Goal: Task Accomplishment & Management: Manage account settings

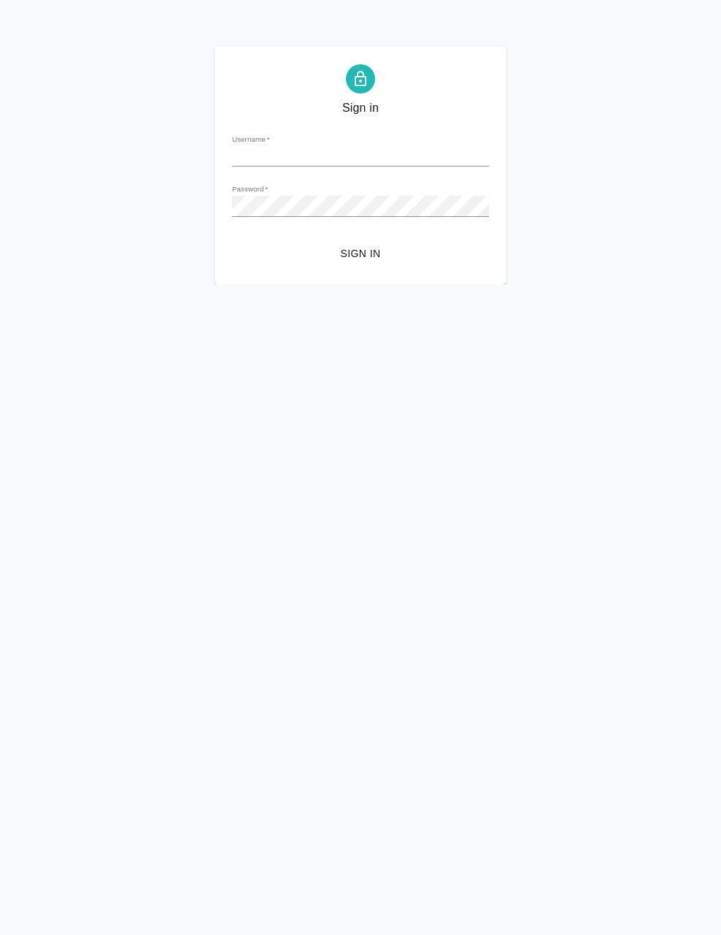
type input "[PERSON_NAME][EMAIL_ADDRESS][DOMAIN_NAME]"
click at [364, 258] on span "Sign in" at bounding box center [361, 254] width 234 height 18
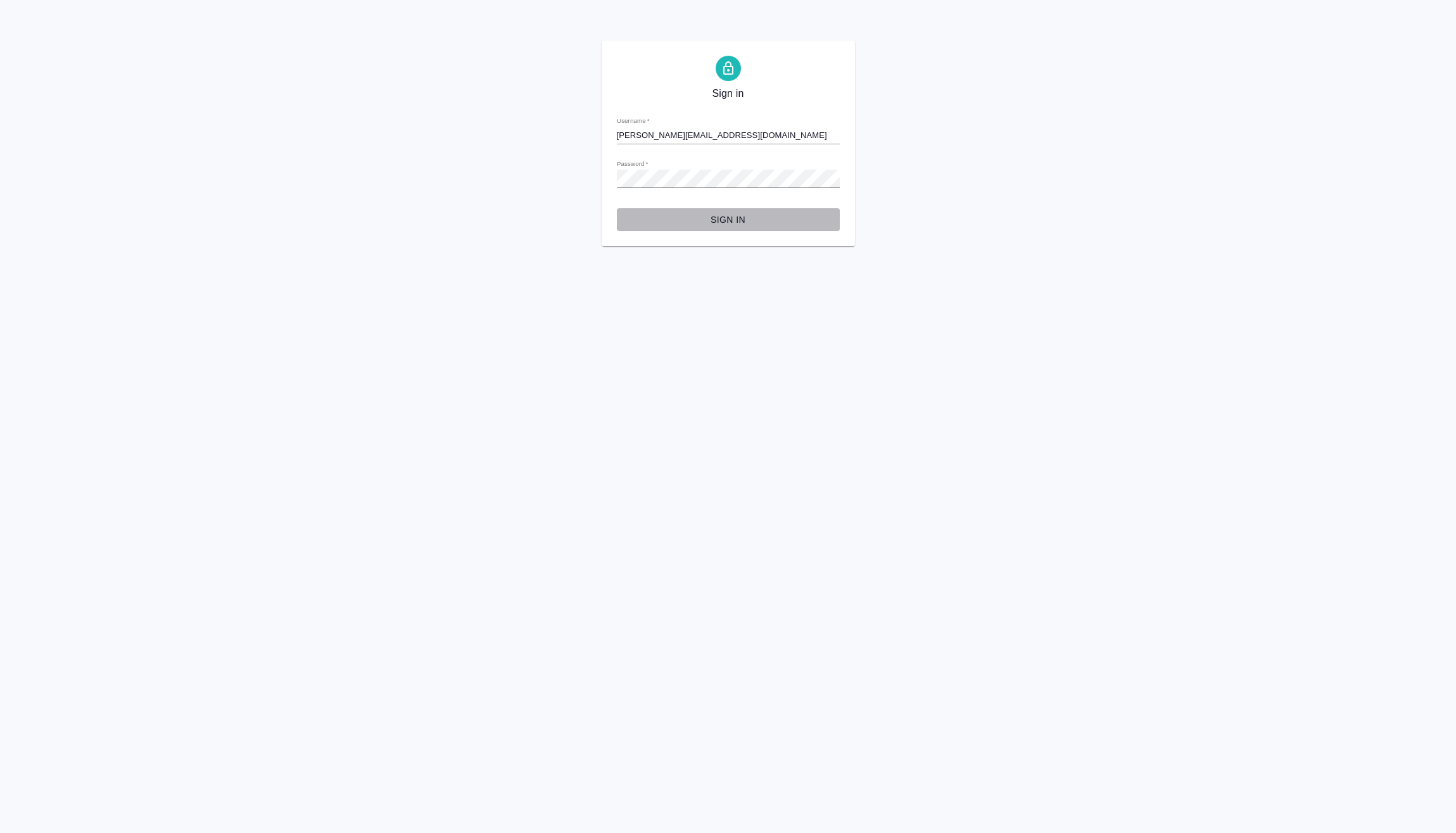
click at [733, 218] on span "Sign in" at bounding box center [728, 220] width 203 height 16
click at [708, 134] on input "[PERSON_NAME][EMAIL_ADDRESS][DOMAIN_NAME]" at bounding box center [728, 135] width 223 height 17
type input "e.vasilev"
click at [736, 215] on span "Sign in" at bounding box center [728, 220] width 203 height 16
click at [757, 131] on input "[PERSON_NAME]" at bounding box center [728, 135] width 223 height 17
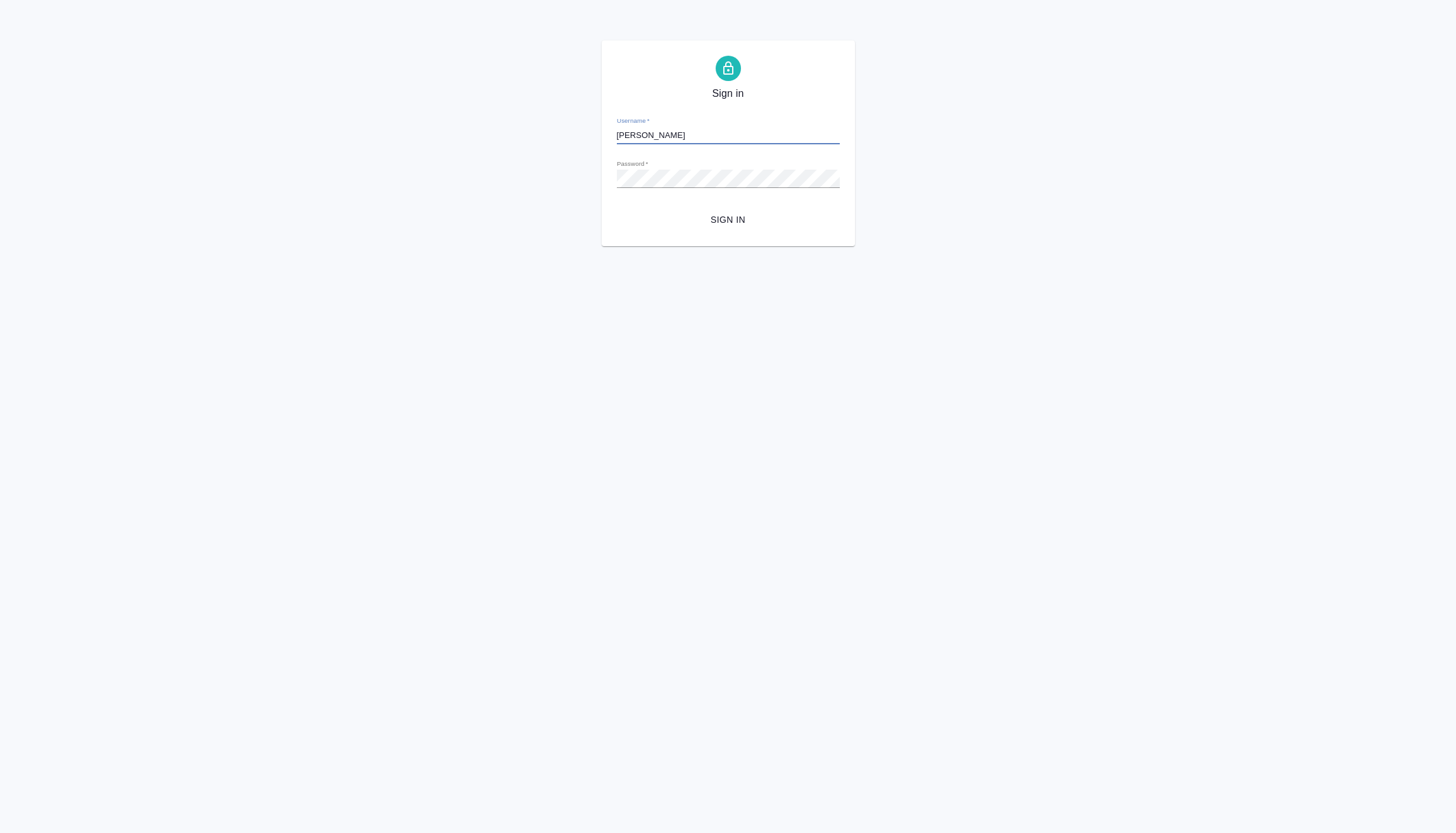
type input "[PERSON_NAME][EMAIL_ADDRESS][DOMAIN_NAME]"
click at [735, 220] on span "Sign in" at bounding box center [728, 220] width 203 height 16
click at [709, 212] on span "Sign in" at bounding box center [728, 220] width 203 height 16
